Goal: Find specific page/section: Find specific page/section

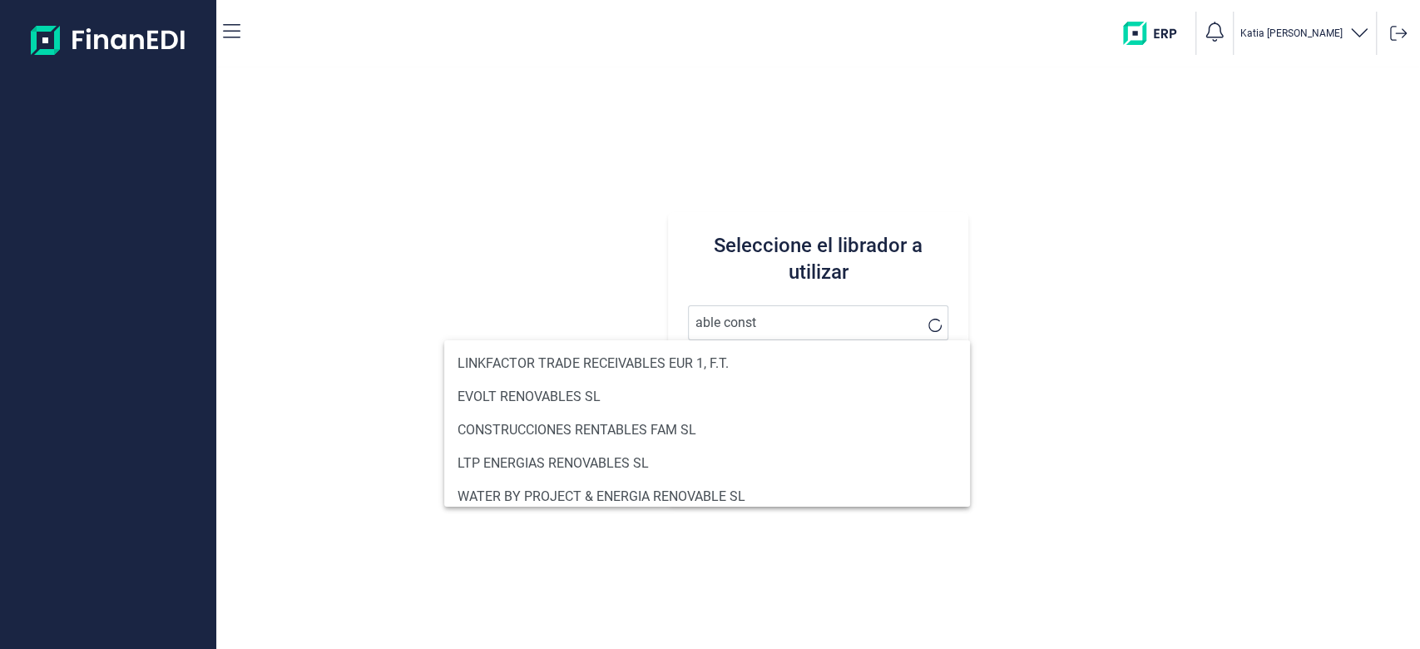
click at [688, 445] on button "Buscar" at bounding box center [818, 465] width 261 height 40
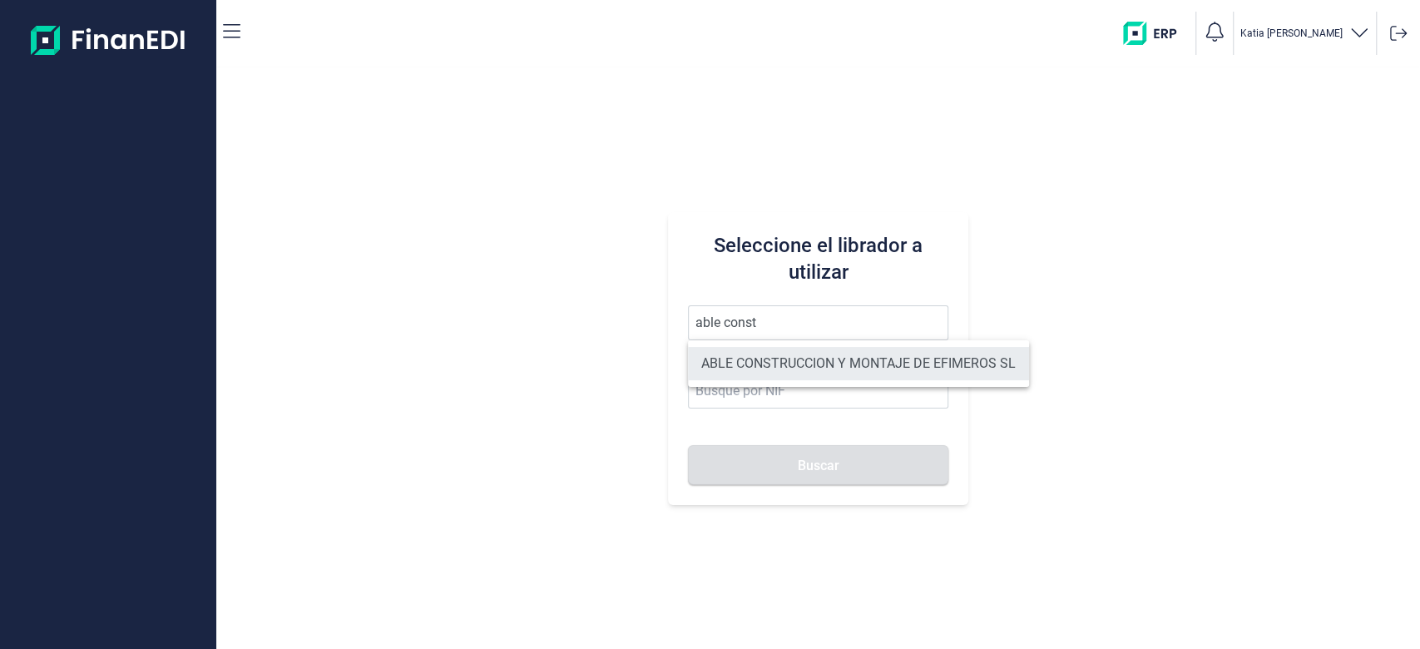
click at [889, 360] on li "ABLE CONSTRUCCION Y MONTAJE DE EFIMEROS SL" at bounding box center [858, 363] width 341 height 33
type input "ABLE CONSTRUCCION Y MONTAJE DE EFIMEROS SL"
type input "B85402501"
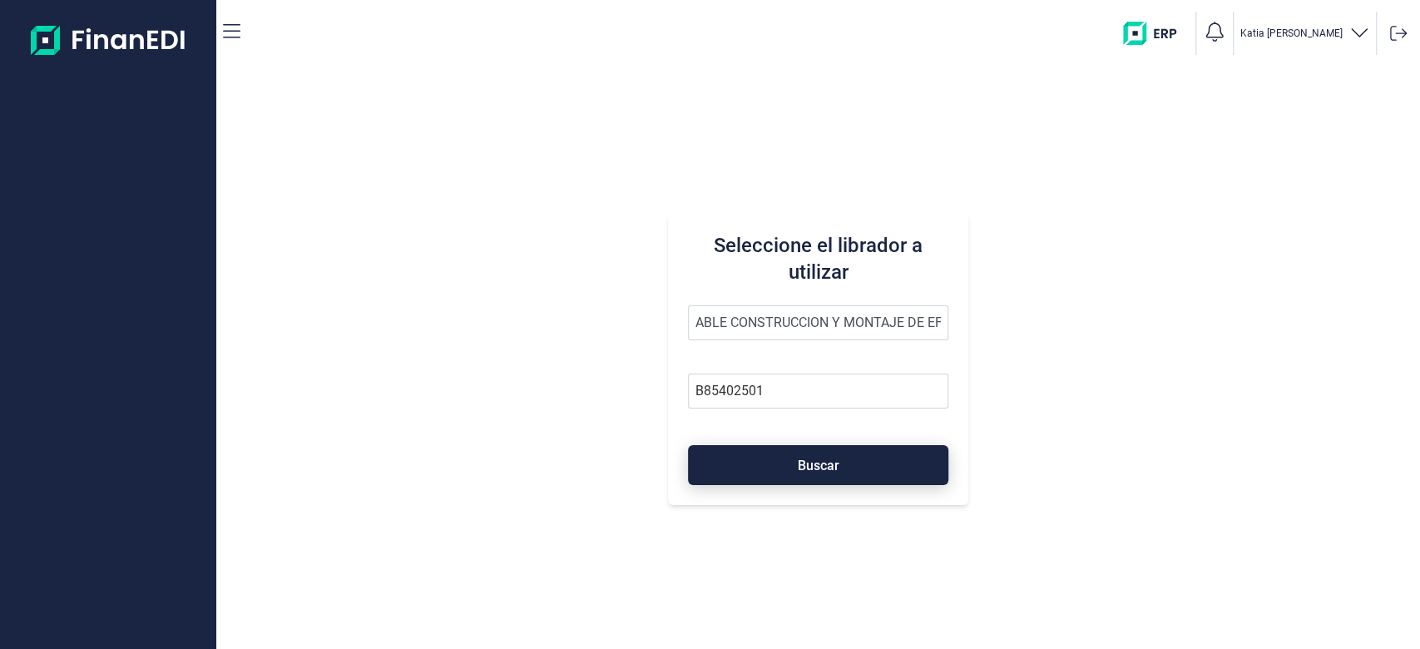
click at [851, 454] on button "Buscar" at bounding box center [818, 465] width 261 height 40
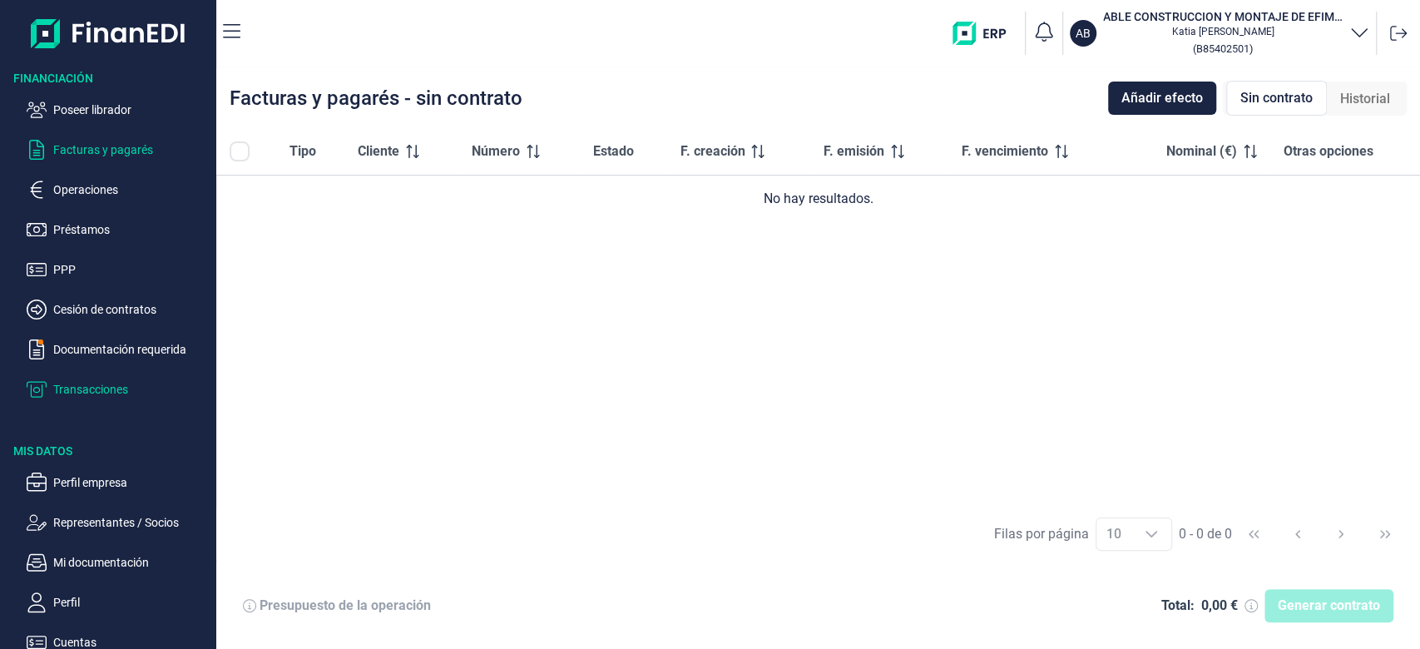
click at [95, 387] on p "Transacciones" at bounding box center [131, 389] width 156 height 20
